Goal: Find contact information: Find contact information

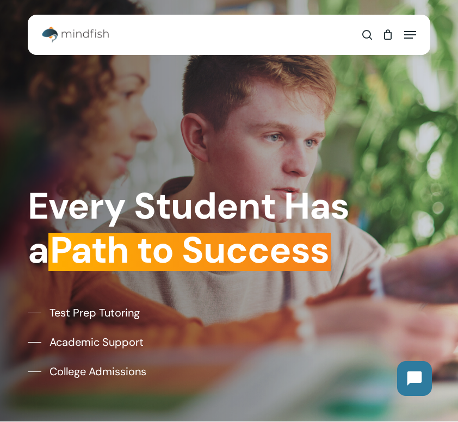
click at [411, 35] on icon "Navigation Menu" at bounding box center [410, 34] width 12 height 1
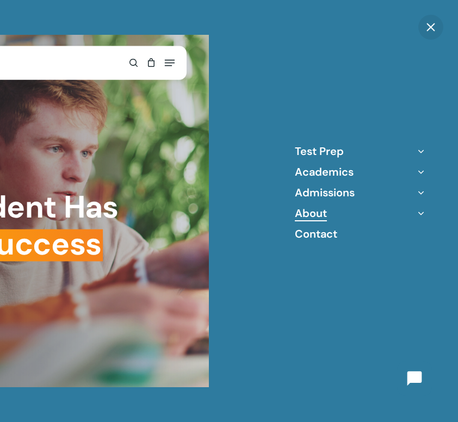
click at [310, 215] on link "About" at bounding box center [311, 213] width 32 height 14
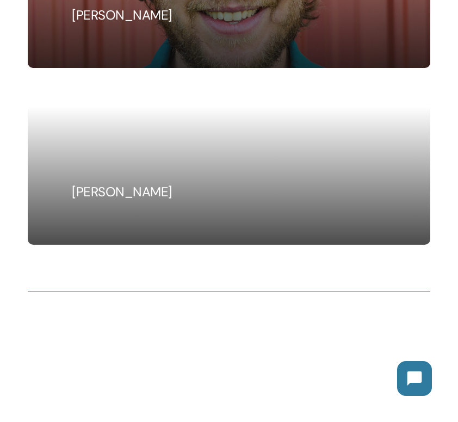
scroll to position [1334, 0]
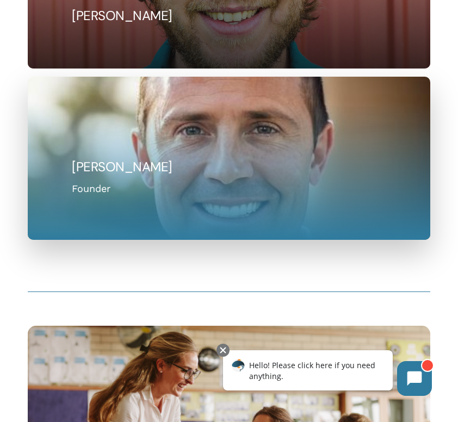
click at [287, 171] on h5 "Ryan Krug" at bounding box center [229, 166] width 314 height 17
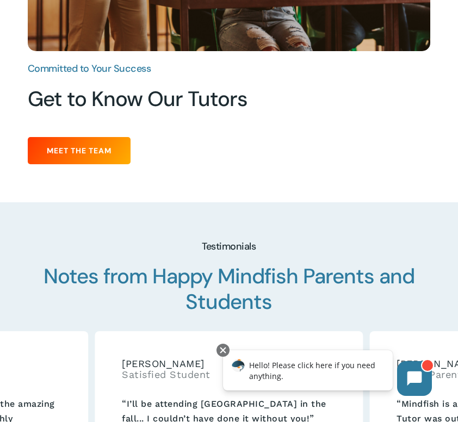
scroll to position [1939, 0]
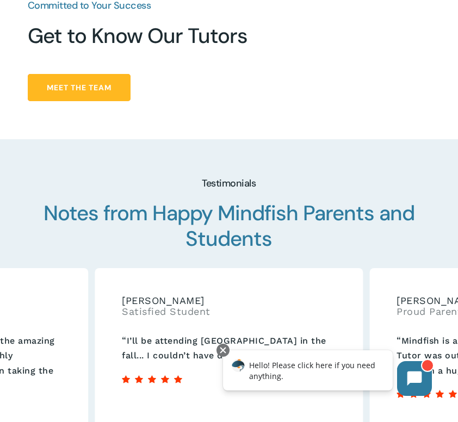
click at [79, 87] on span "Meet the Team" at bounding box center [79, 87] width 65 height 11
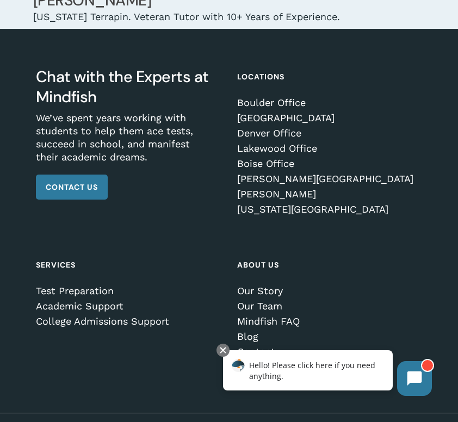
scroll to position [18902, 0]
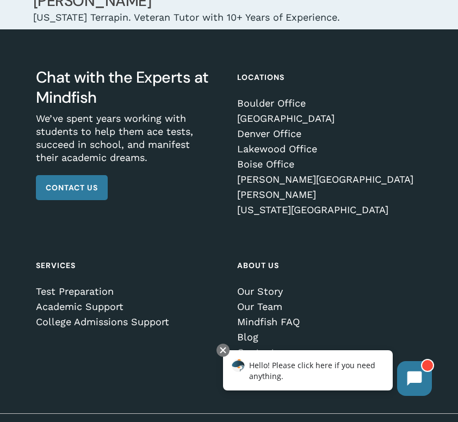
click at [259, 347] on link "Contact" at bounding box center [325, 352] width 177 height 11
